Goal: Navigation & Orientation: Find specific page/section

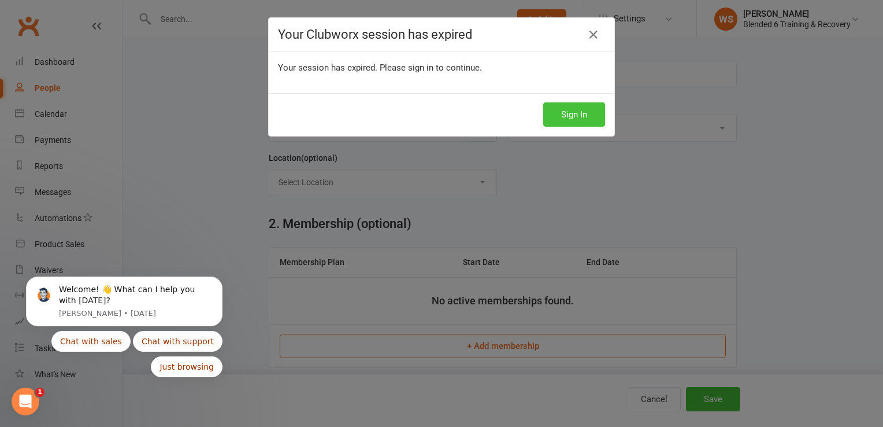
click at [580, 112] on button "Sign In" at bounding box center [574, 114] width 62 height 24
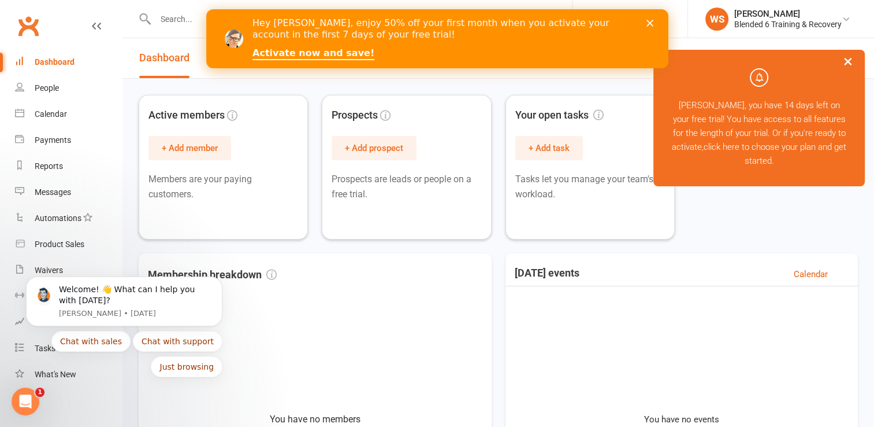
click at [853, 55] on button "×" at bounding box center [848, 61] width 21 height 25
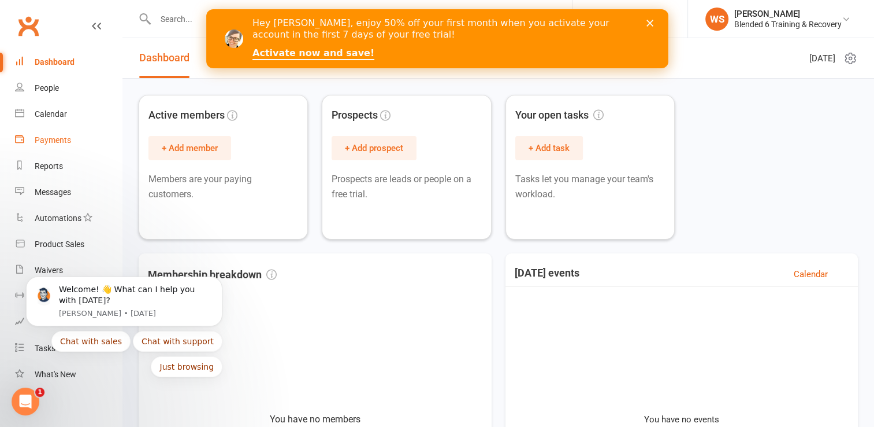
click at [58, 138] on div "Payments" at bounding box center [53, 139] width 36 height 9
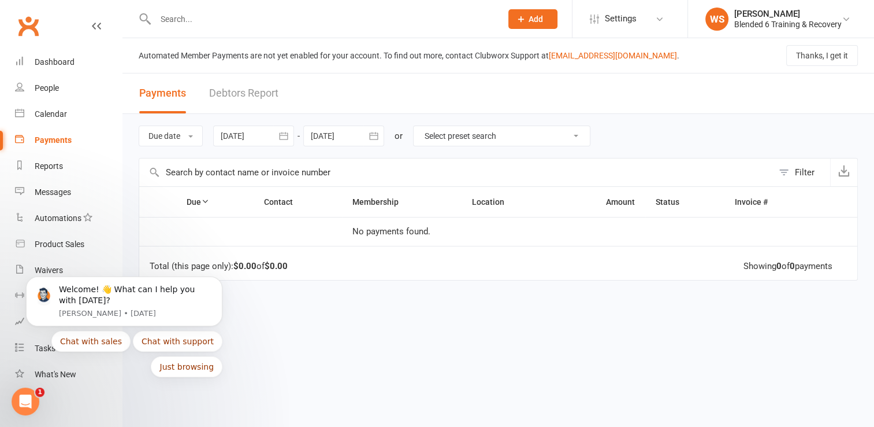
click at [58, 138] on div "Payments" at bounding box center [53, 139] width 37 height 9
click at [305, 299] on div "Due Contact Membership Location Amount Status History Invoice # No payments fou…" at bounding box center [499, 307] width 720 height 243
click at [203, 375] on button "Just browsing" at bounding box center [187, 366] width 72 height 21
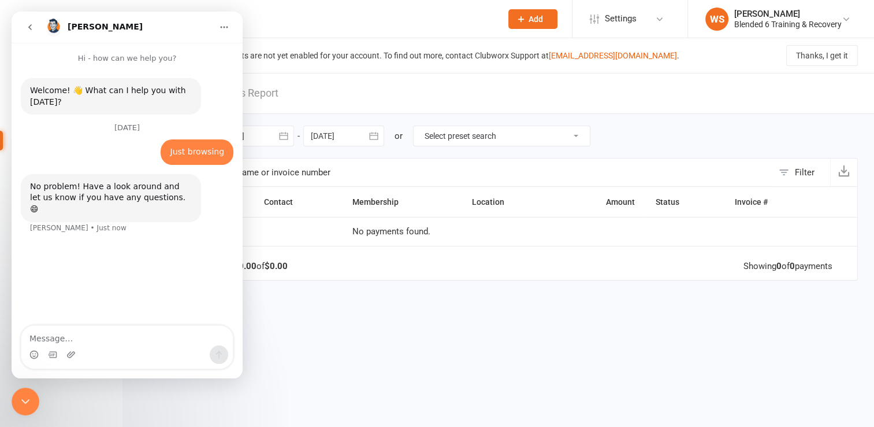
click at [38, 27] on button "go back" at bounding box center [30, 27] width 22 height 22
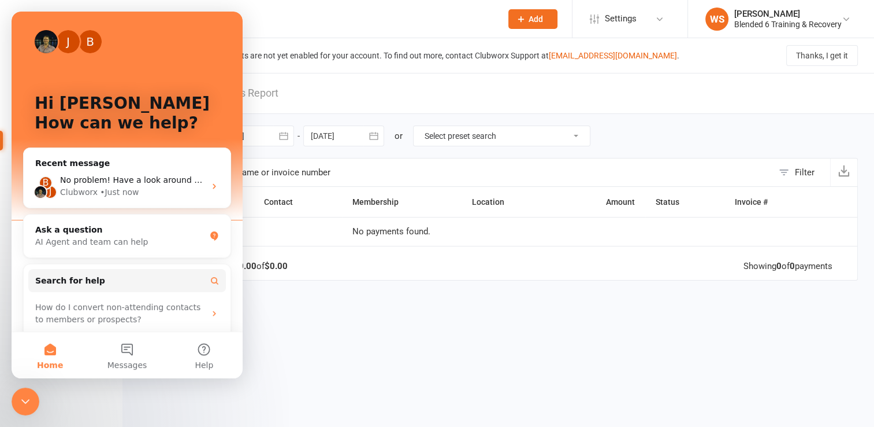
click at [322, 317] on div "Due Contact Membership Location Amount Status History Invoice # No payments fou…" at bounding box center [499, 307] width 720 height 243
click at [567, 293] on div "Due Contact Membership Location Amount Status History Invoice # No payments fou…" at bounding box center [499, 307] width 720 height 243
click at [740, 109] on header "Payments Debtors Report" at bounding box center [499, 93] width 752 height 40
click at [741, 106] on header "Payments Debtors Report" at bounding box center [499, 93] width 752 height 40
click at [655, 17] on icon at bounding box center [659, 18] width 9 height 9
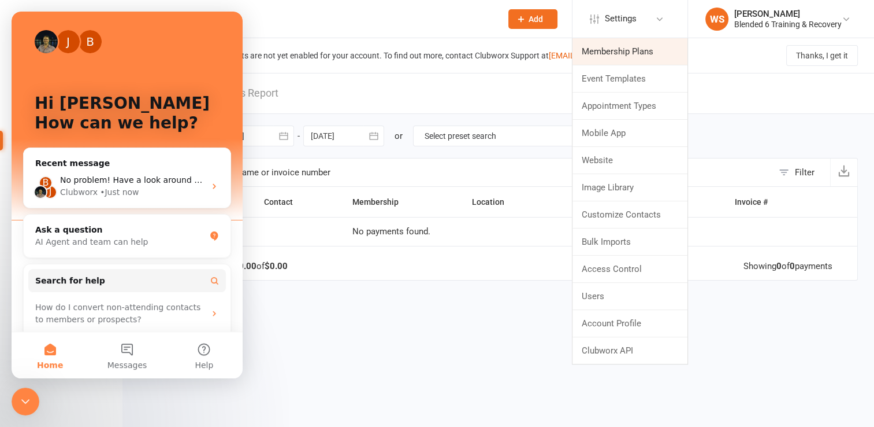
click at [650, 54] on link "Membership Plans" at bounding box center [630, 51] width 115 height 27
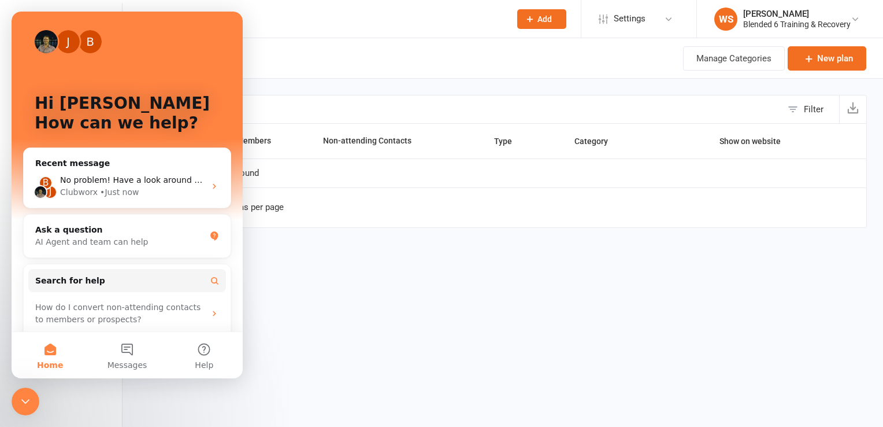
click at [307, 276] on html "Prospect Member Non-attending contact Class / event Appointment Task Membership…" at bounding box center [441, 138] width 883 height 276
click at [123, 3] on header "Prospect Member Non-attending contact Class / event Appointment Task Membership…" at bounding box center [441, 3] width 883 height 0
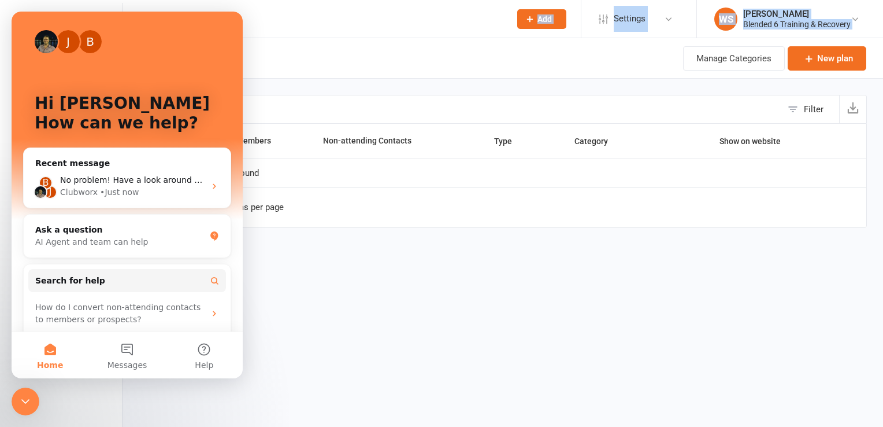
drag, startPoint x: 123, startPoint y: 5, endPoint x: 289, endPoint y: 29, distance: 168.3
click at [289, 29] on div at bounding box center [321, 19] width 364 height 38
click at [31, 400] on icon "Close Intercom Messenger" at bounding box center [25, 401] width 14 height 14
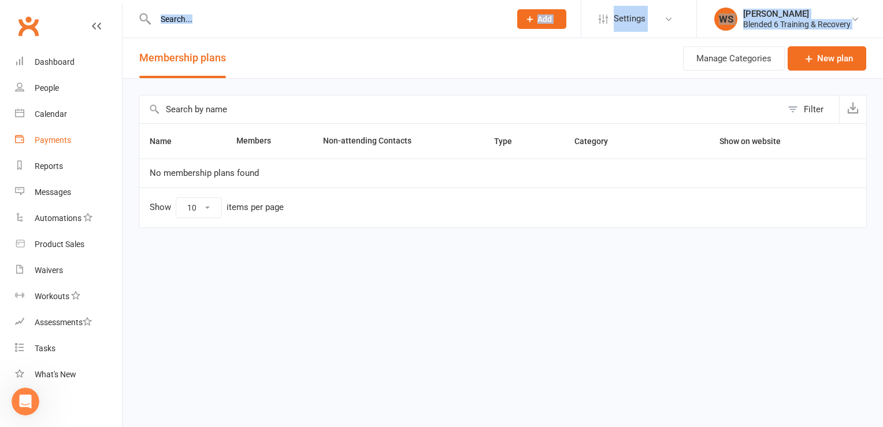
click at [60, 142] on div "Payments" at bounding box center [53, 139] width 36 height 9
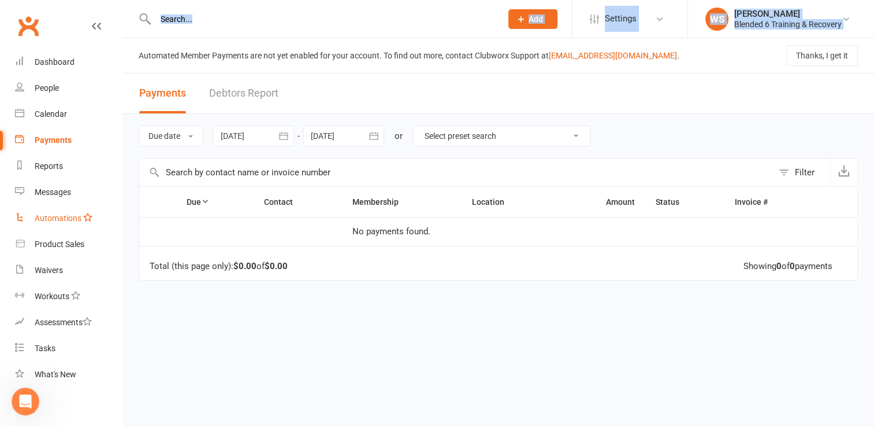
click at [54, 216] on div "Automations" at bounding box center [58, 217] width 47 height 9
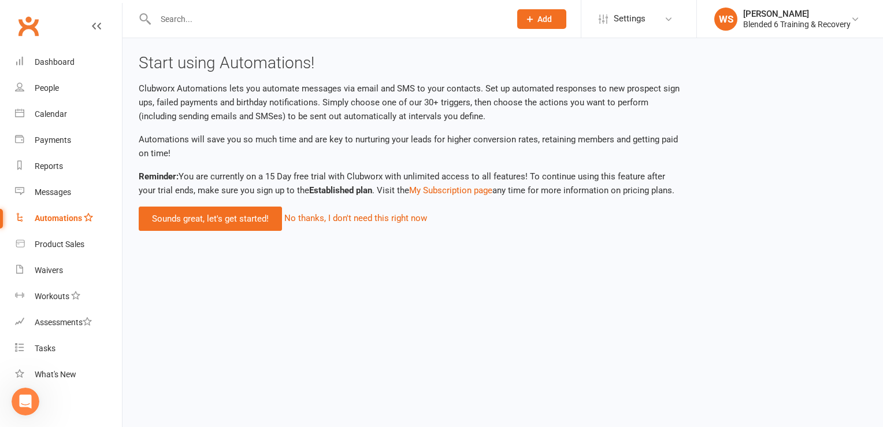
click at [185, 247] on html "Prospect Member Non-attending contact Class / event Appointment Task Membership…" at bounding box center [441, 123] width 883 height 247
